Goal: Transaction & Acquisition: Purchase product/service

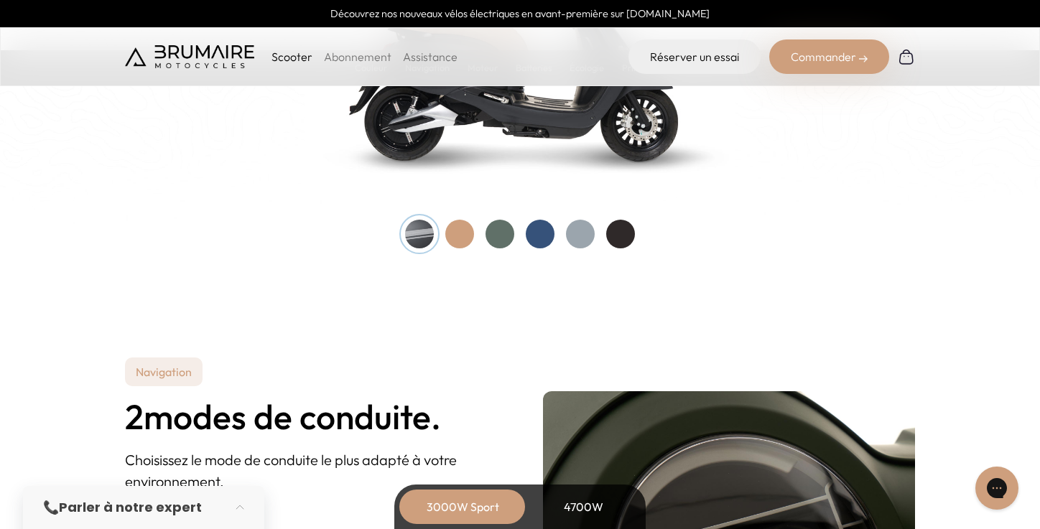
scroll to position [1652, 0]
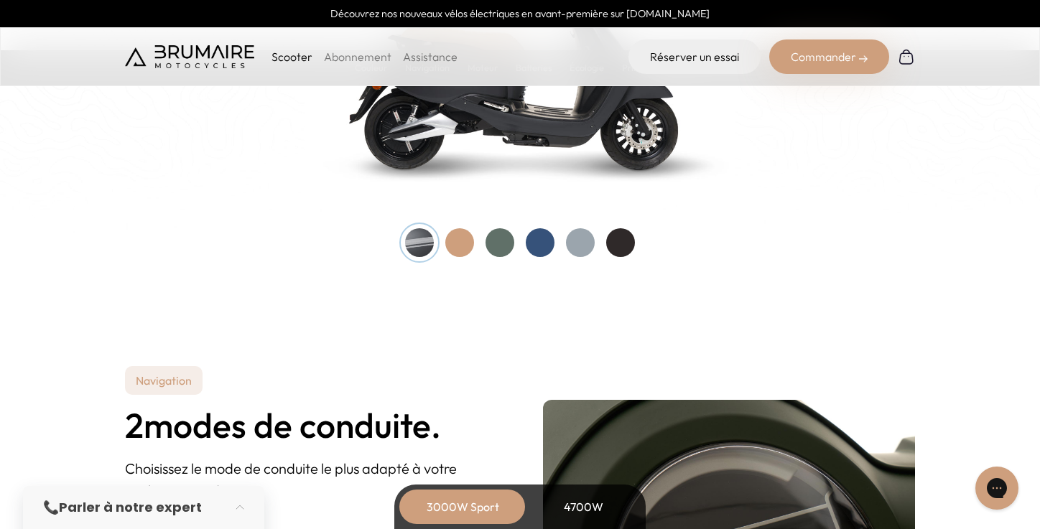
click at [462, 238] on div at bounding box center [459, 242] width 29 height 29
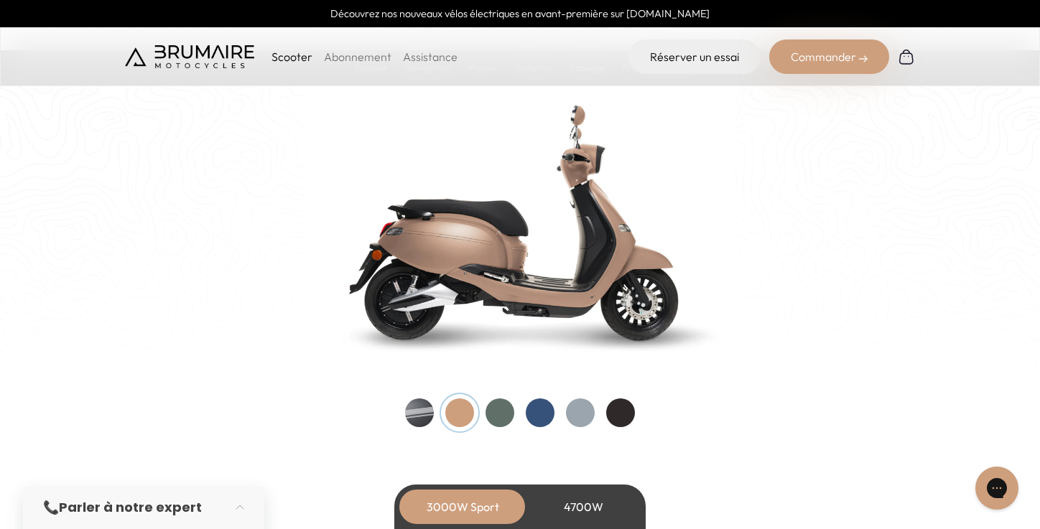
scroll to position [1496, 0]
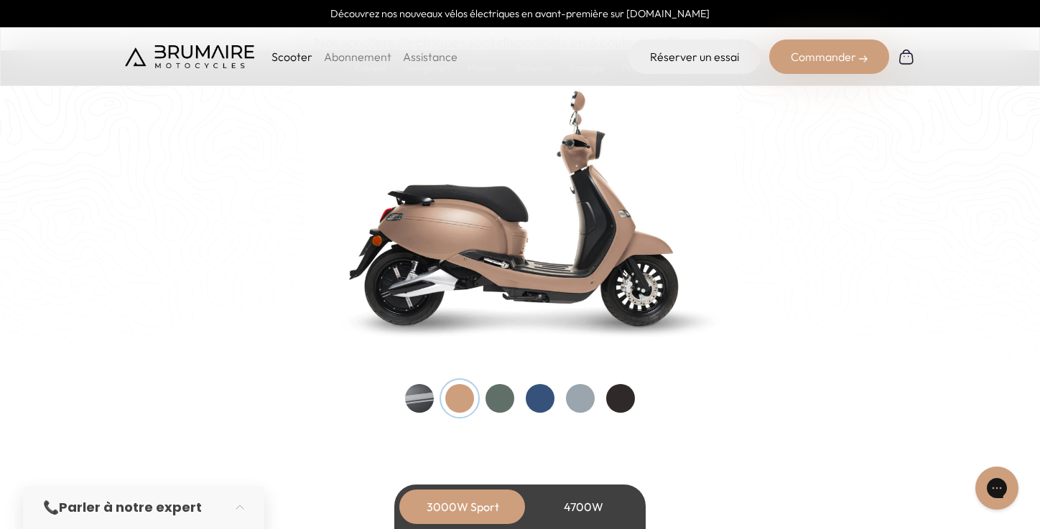
click at [500, 396] on div at bounding box center [499, 398] width 29 height 29
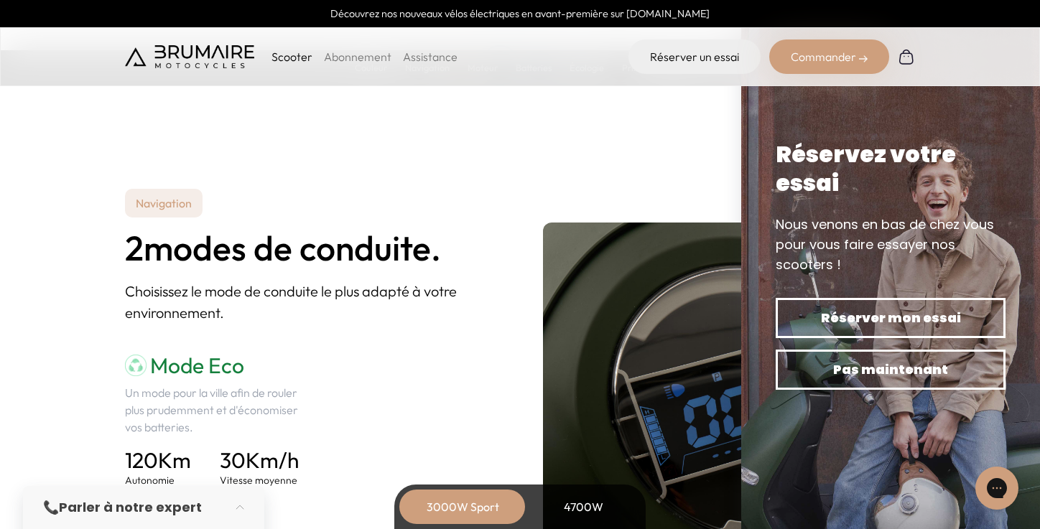
scroll to position [1413, 0]
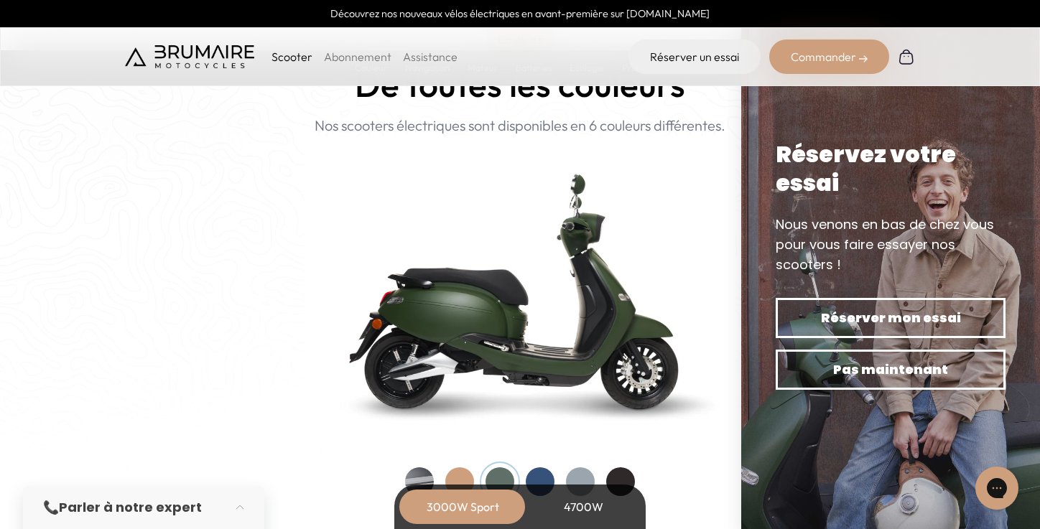
click at [812, 55] on div "Commander" at bounding box center [829, 56] width 120 height 34
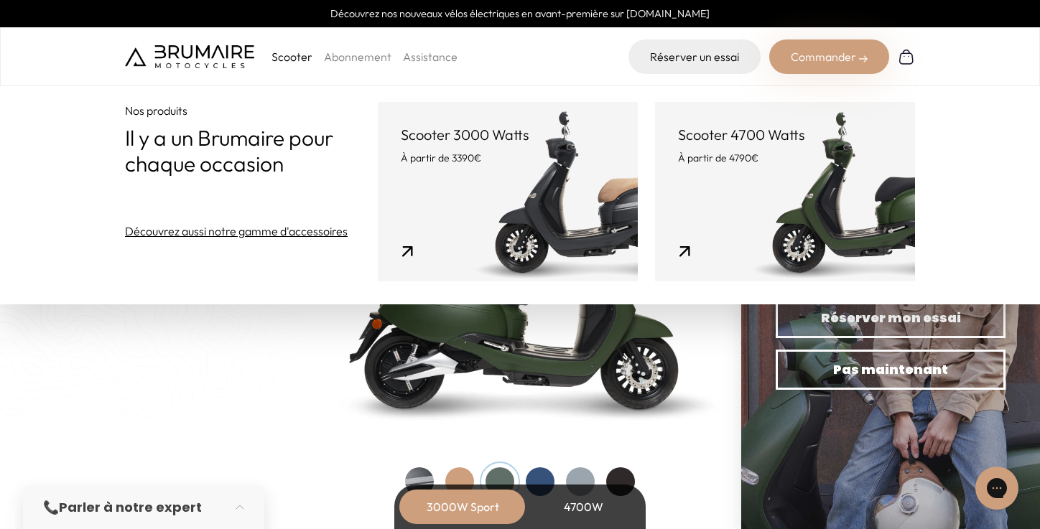
click at [520, 260] on link "Scooter 3000 Watts À partir de 3390€" at bounding box center [508, 191] width 260 height 179
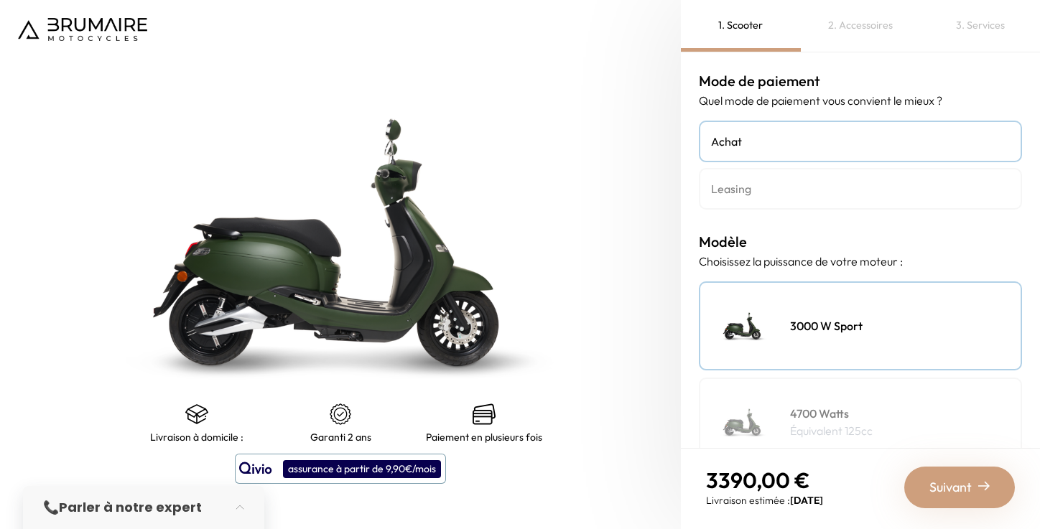
click at [805, 186] on h4 "Leasing" at bounding box center [860, 188] width 299 height 17
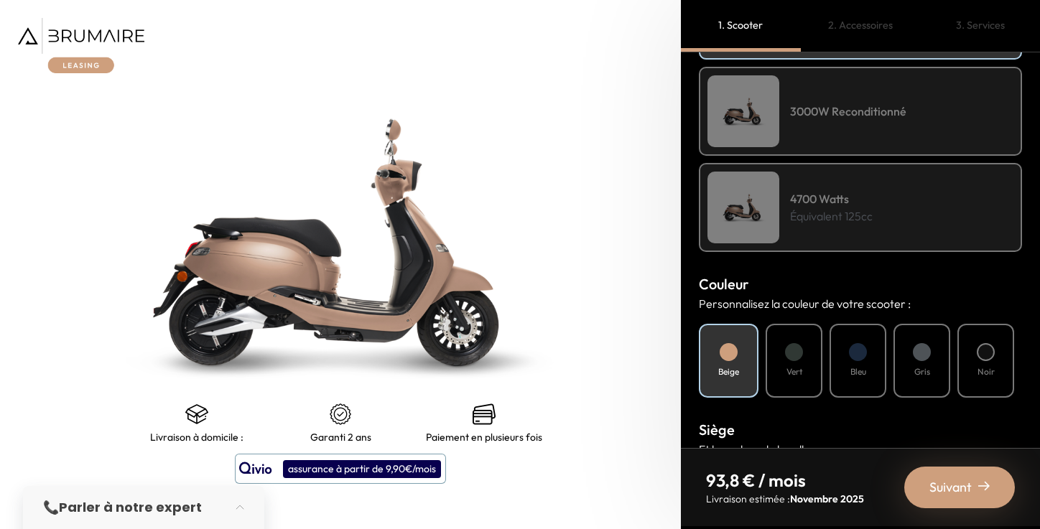
scroll to position [313, 0]
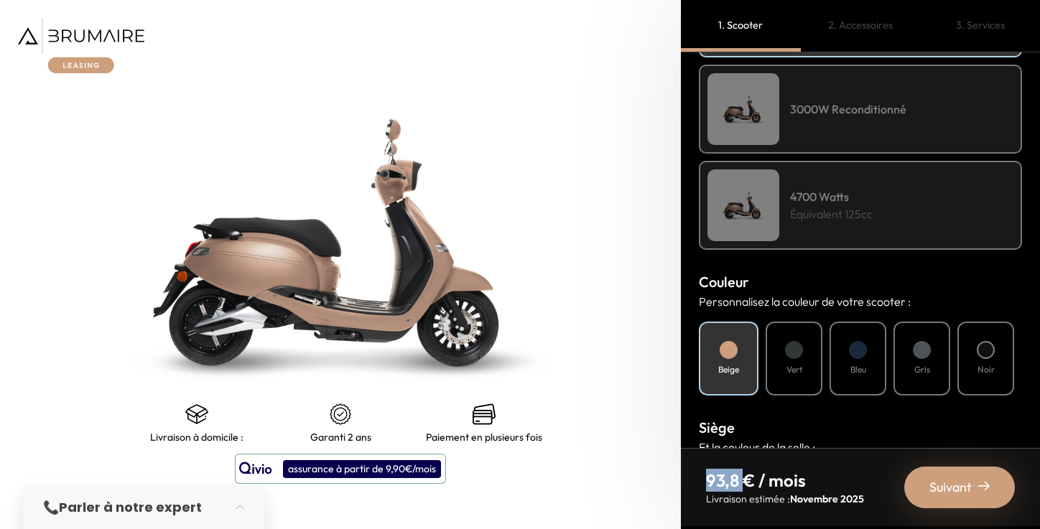
drag, startPoint x: 706, startPoint y: 478, endPoint x: 743, endPoint y: 478, distance: 37.3
click at [743, 478] on p "93,8 € / mois" at bounding box center [785, 480] width 158 height 23
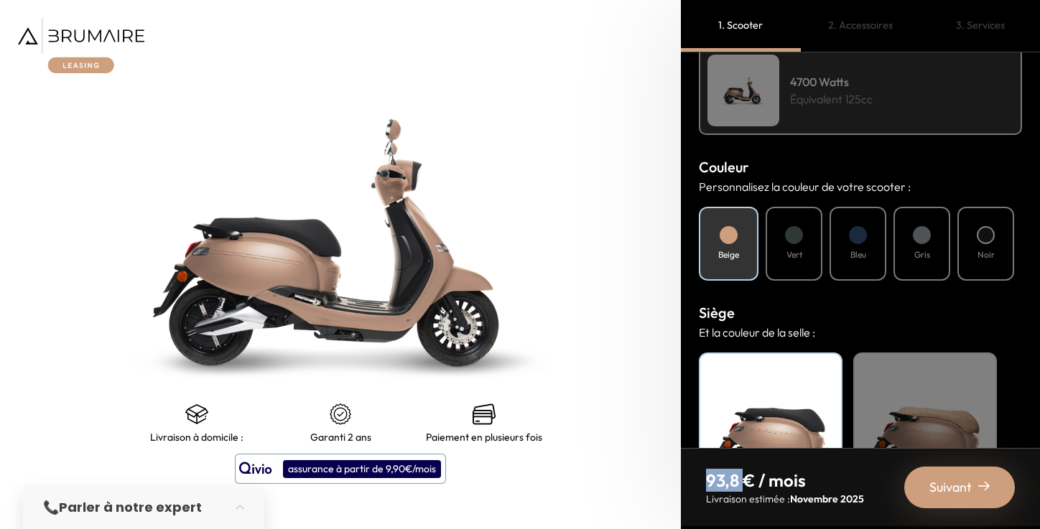
scroll to position [530, 0]
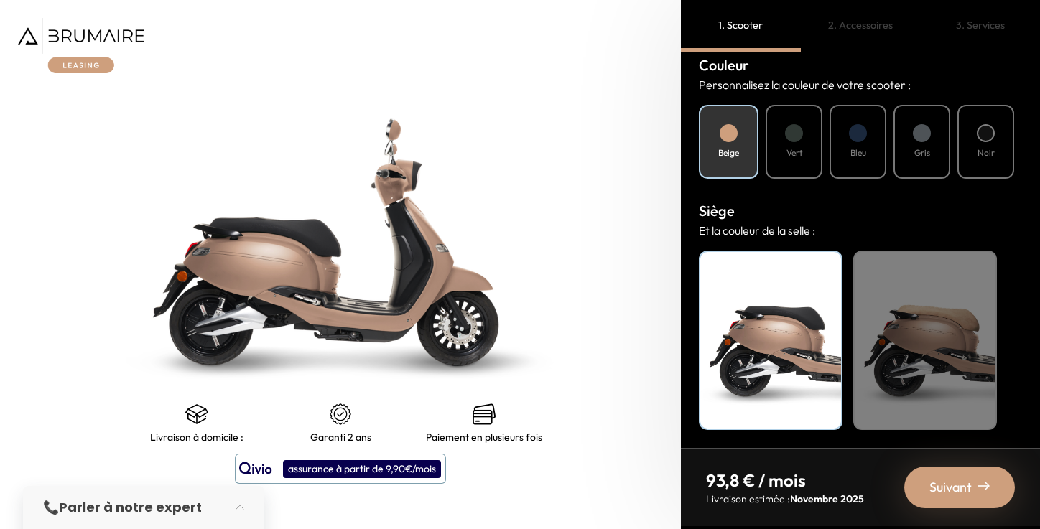
click at [849, 138] on div "Bleu" at bounding box center [857, 142] width 57 height 74
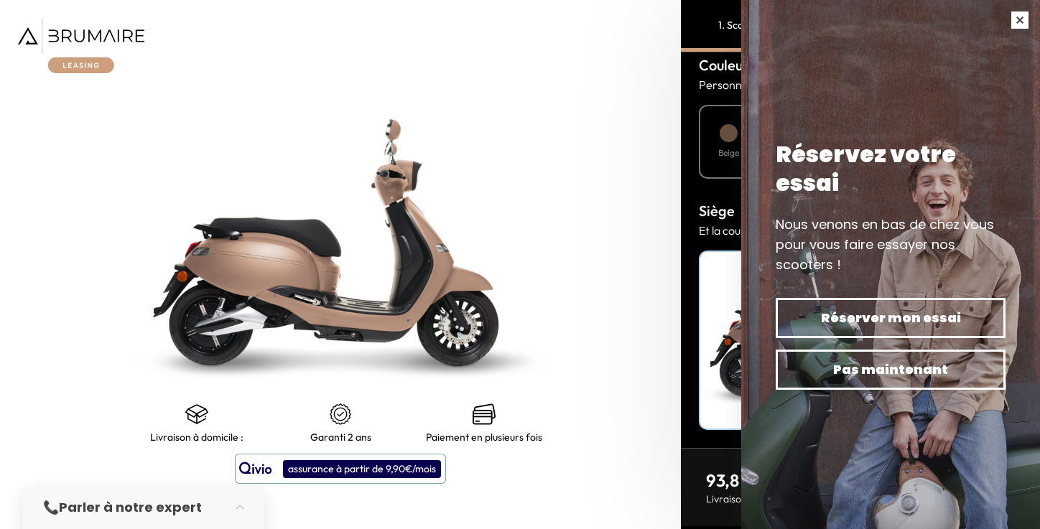
click at [1022, 14] on button "button" at bounding box center [1019, 20] width 40 height 40
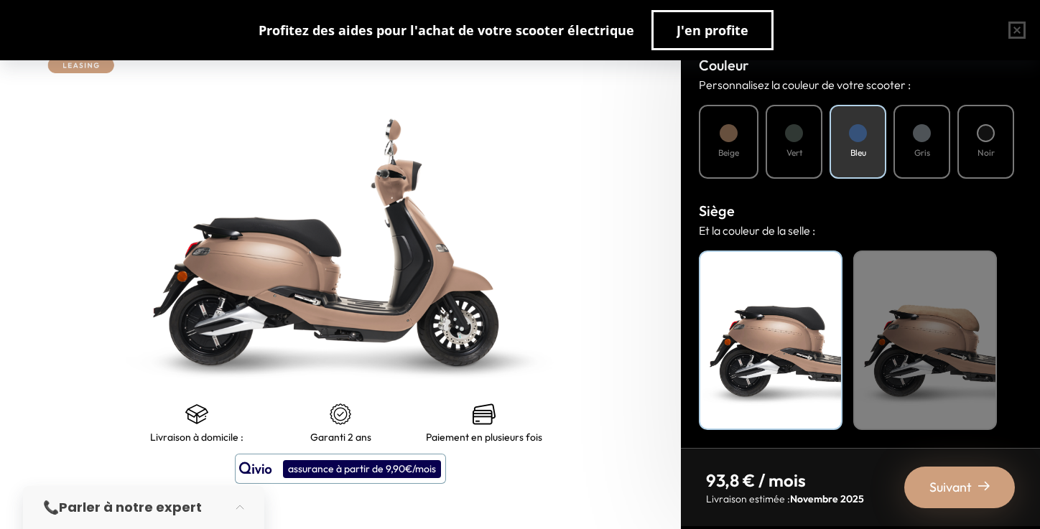
scroll to position [0, 0]
